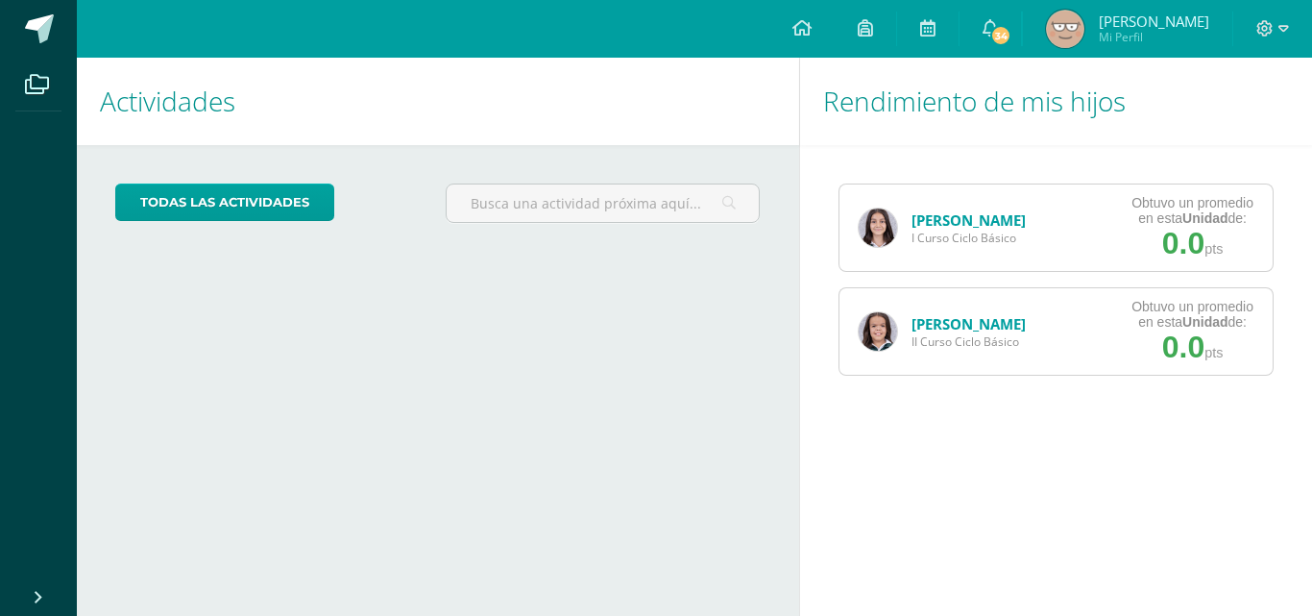
click at [894, 355] on div "[PERSON_NAME] II Curso Ciclo Básico" at bounding box center [943, 331] width 206 height 86
click at [877, 329] on img at bounding box center [878, 331] width 38 height 38
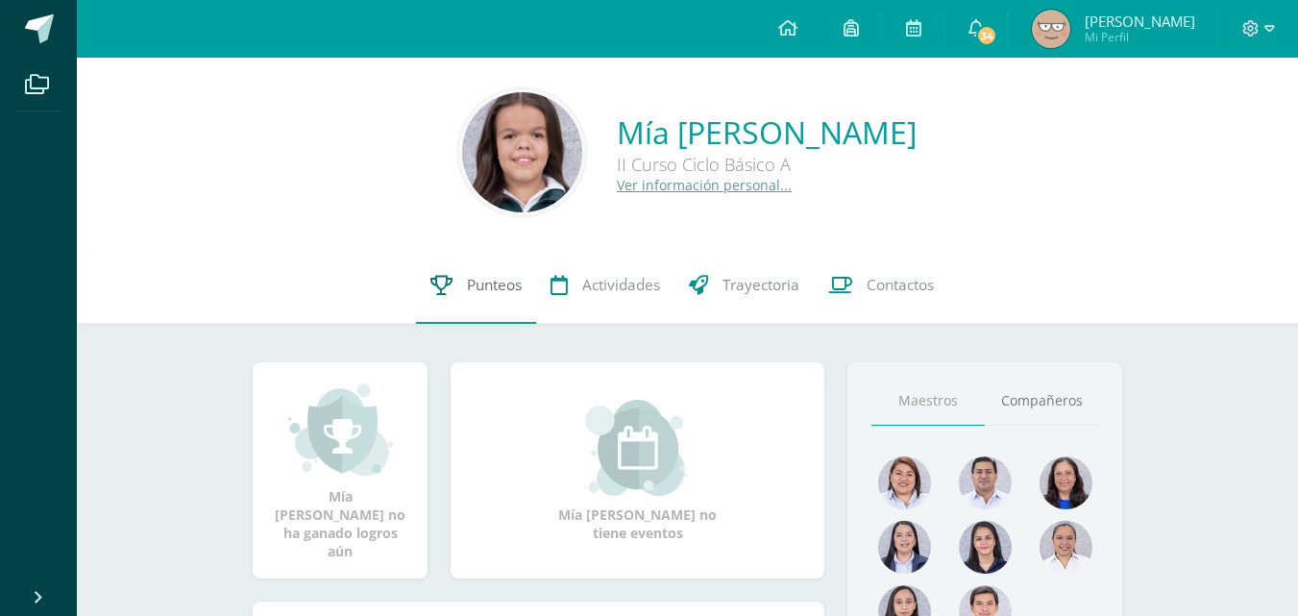
click at [459, 272] on link "Punteos" at bounding box center [476, 285] width 120 height 77
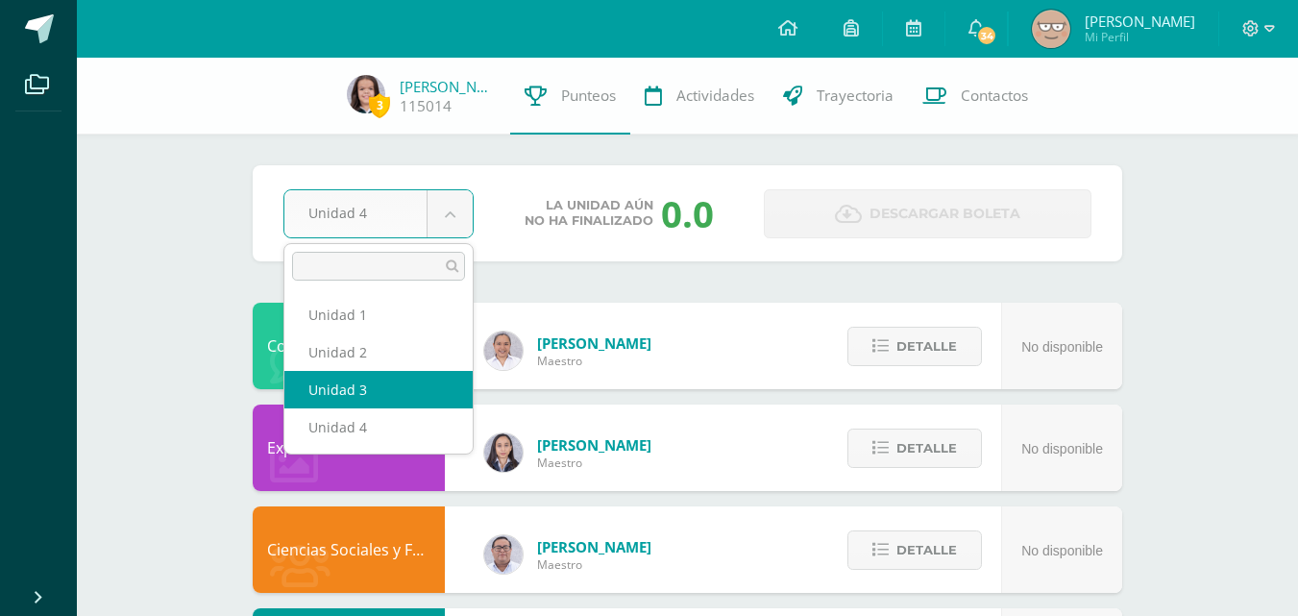
select select "Unidad 3"
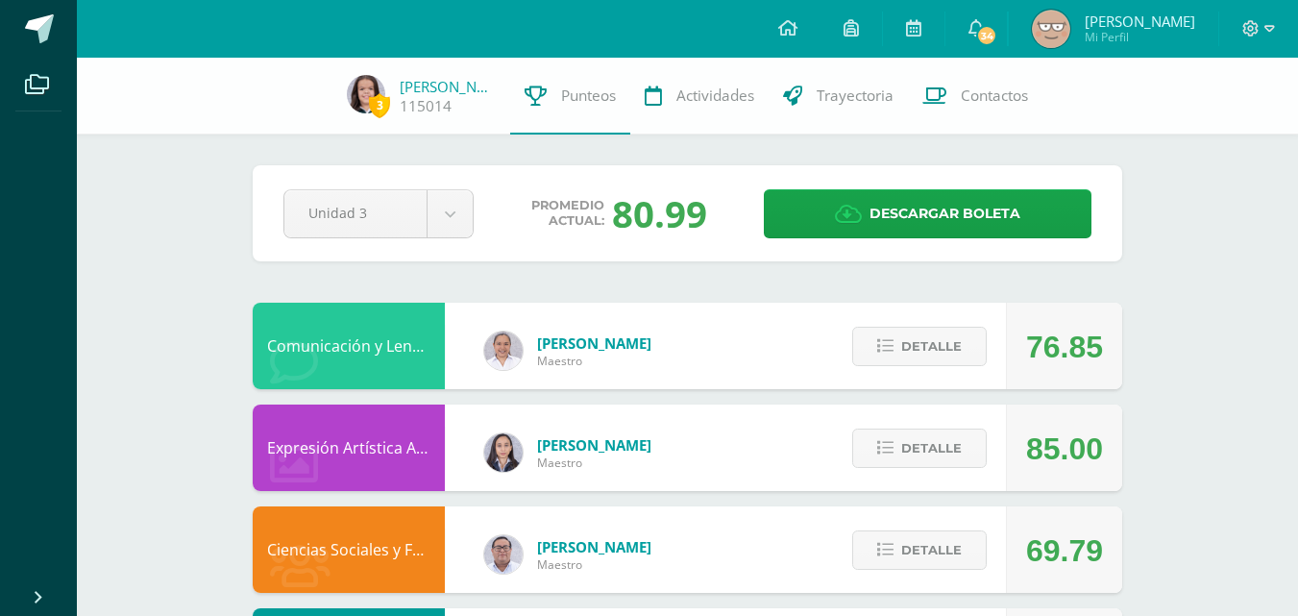
drag, startPoint x: 664, startPoint y: 229, endPoint x: 658, endPoint y: 237, distance: 10.4
click at [658, 237] on div "80.99" at bounding box center [659, 213] width 95 height 50
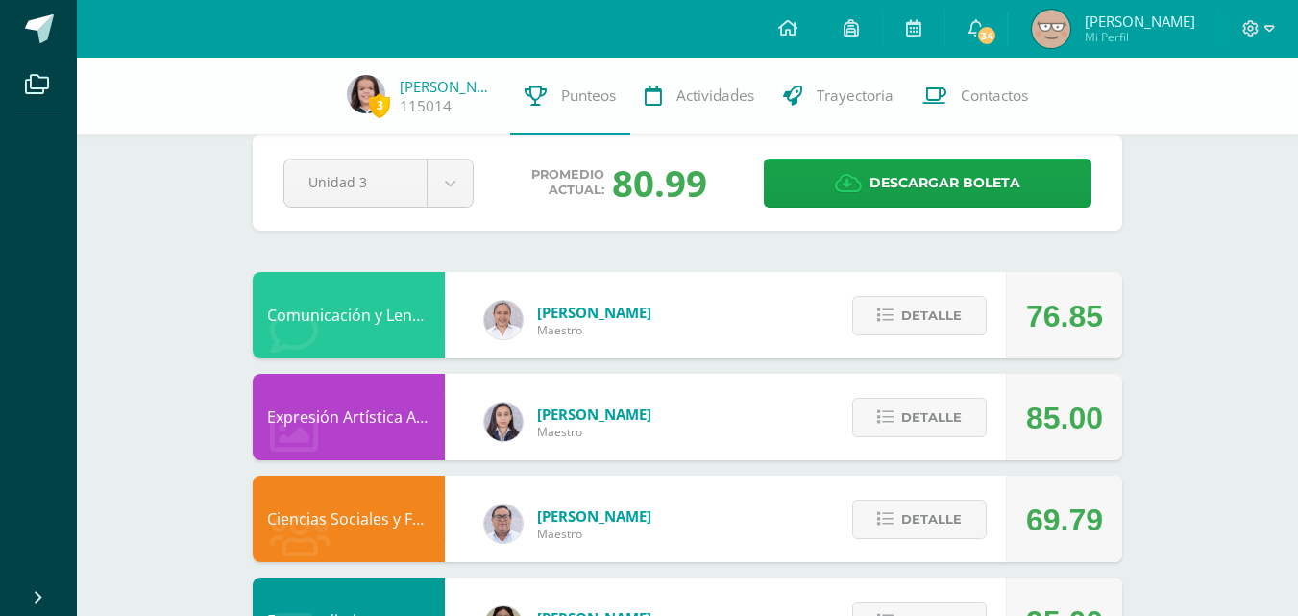
scroll to position [27, 0]
